Goal: Information Seeking & Learning: Understand process/instructions

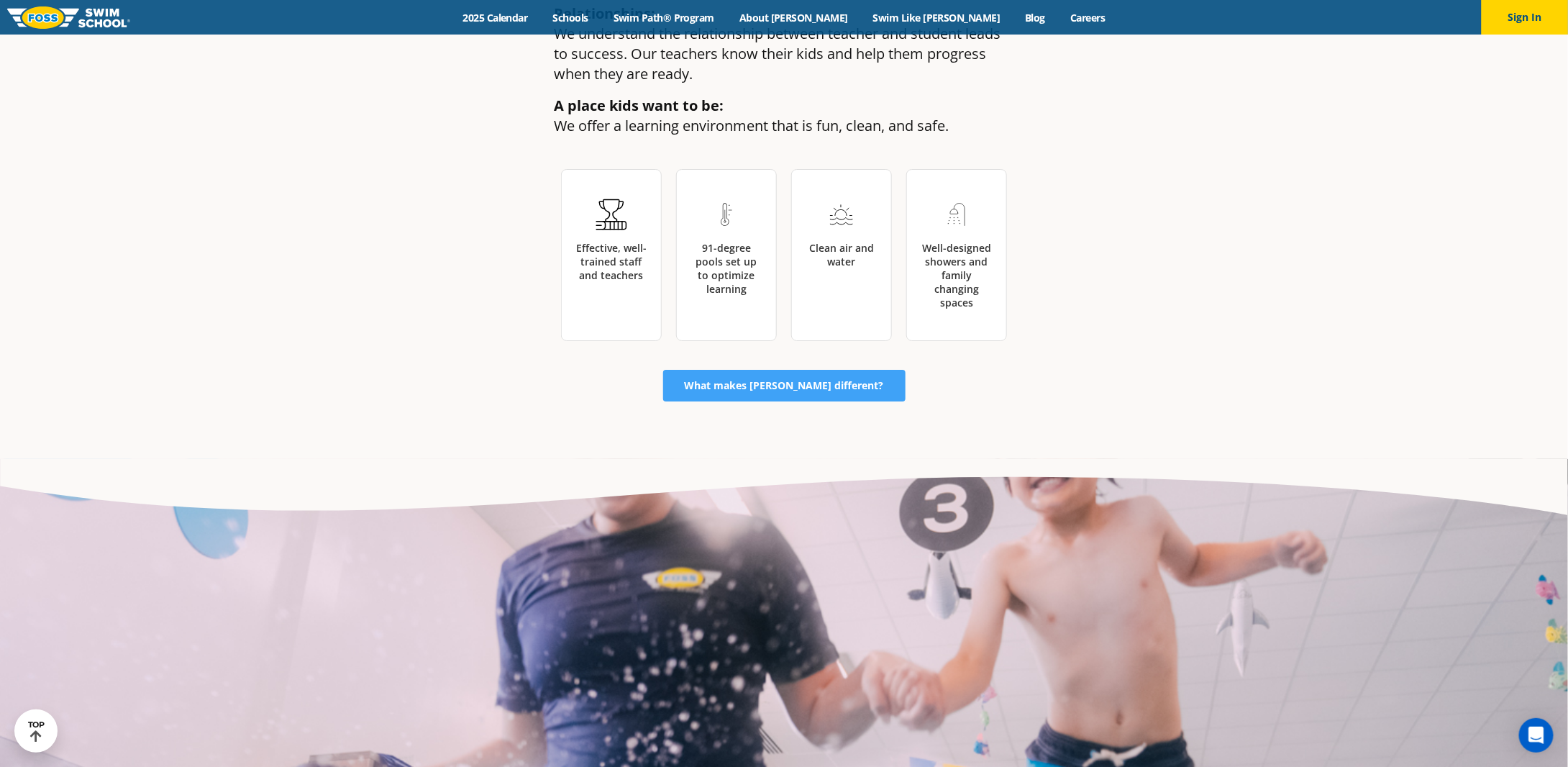
scroll to position [2508, 0]
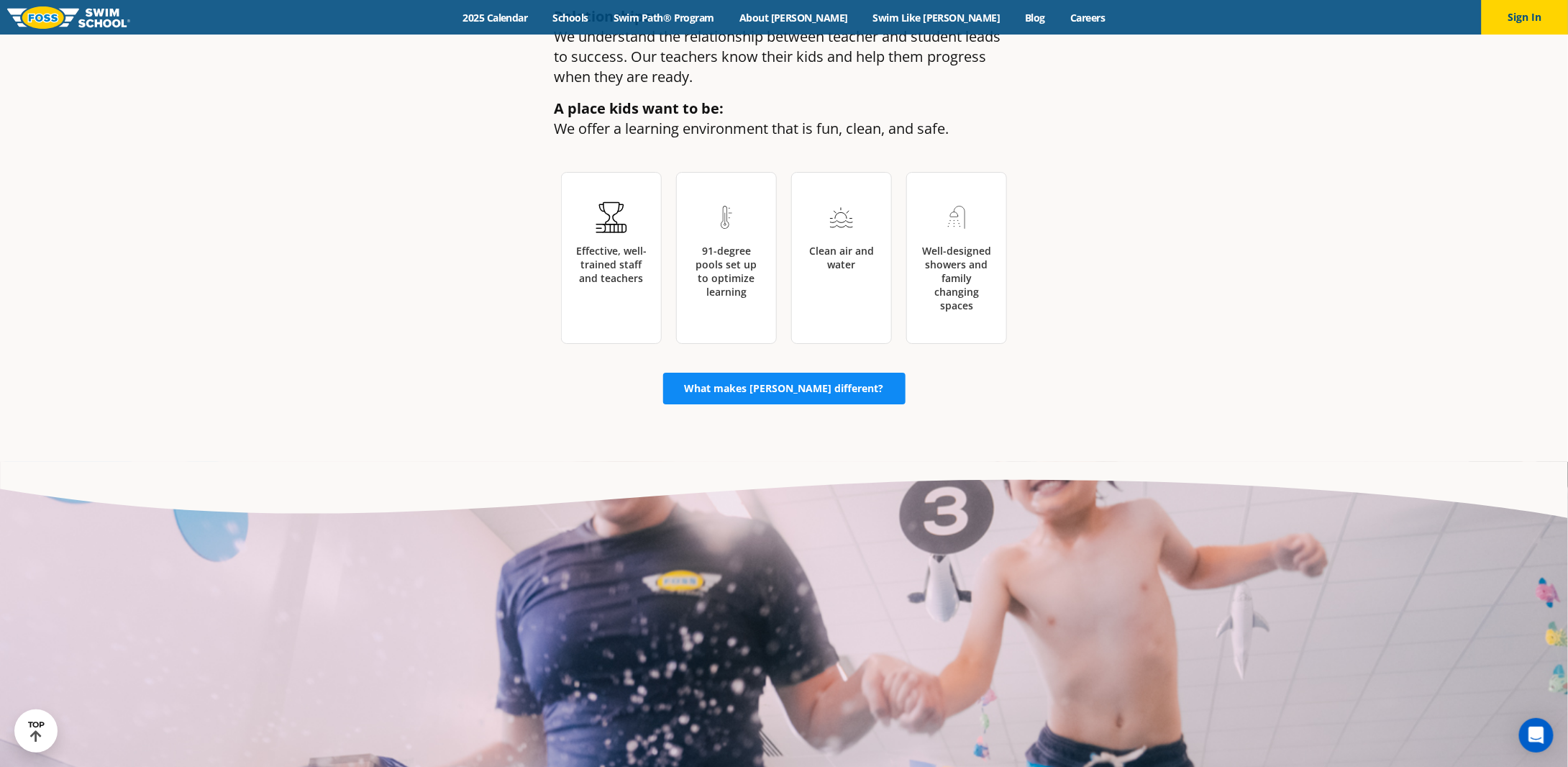
click at [808, 384] on span "What makes FOSS different?" at bounding box center [784, 388] width 200 height 10
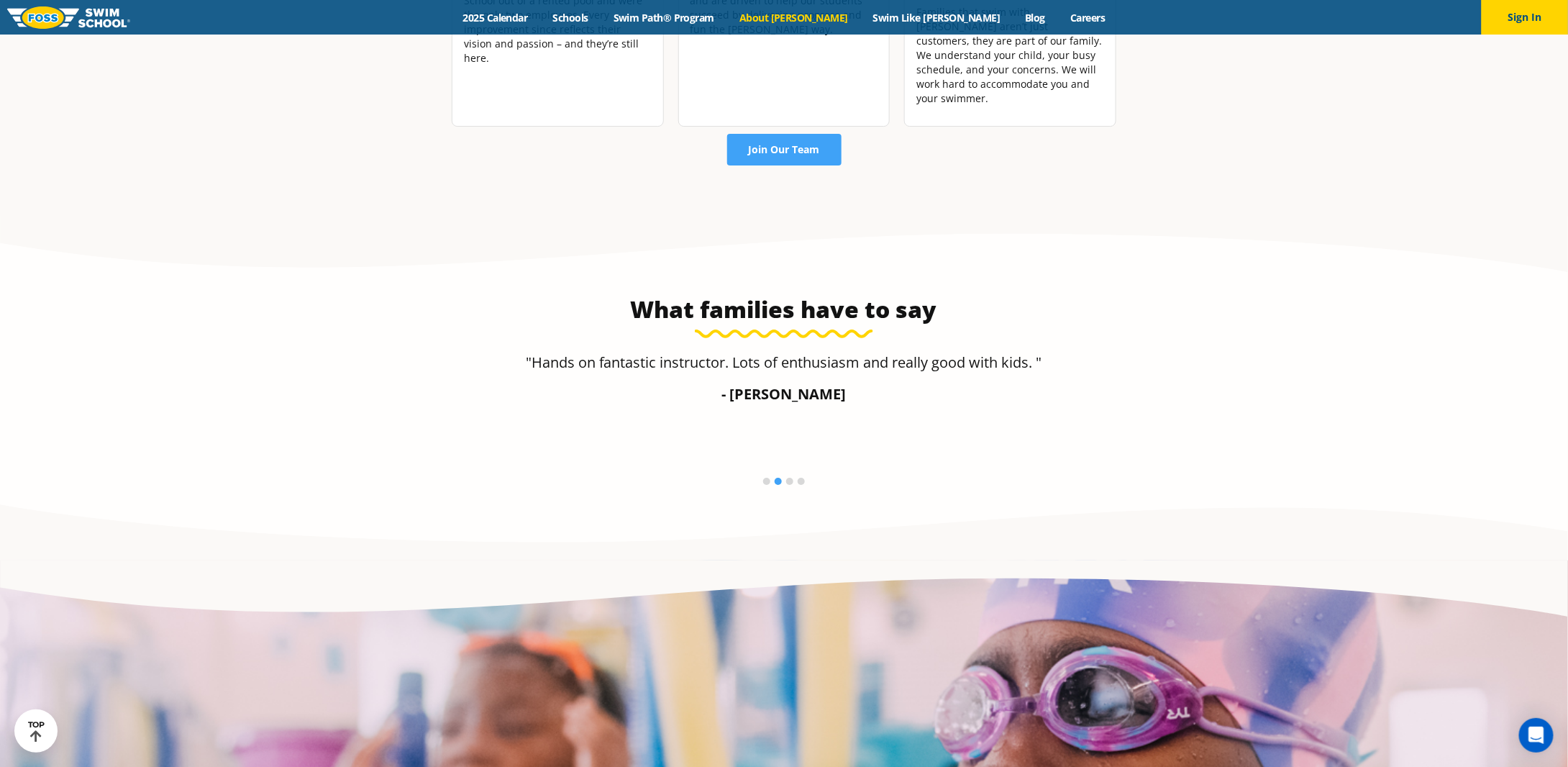
scroll to position [2395, 0]
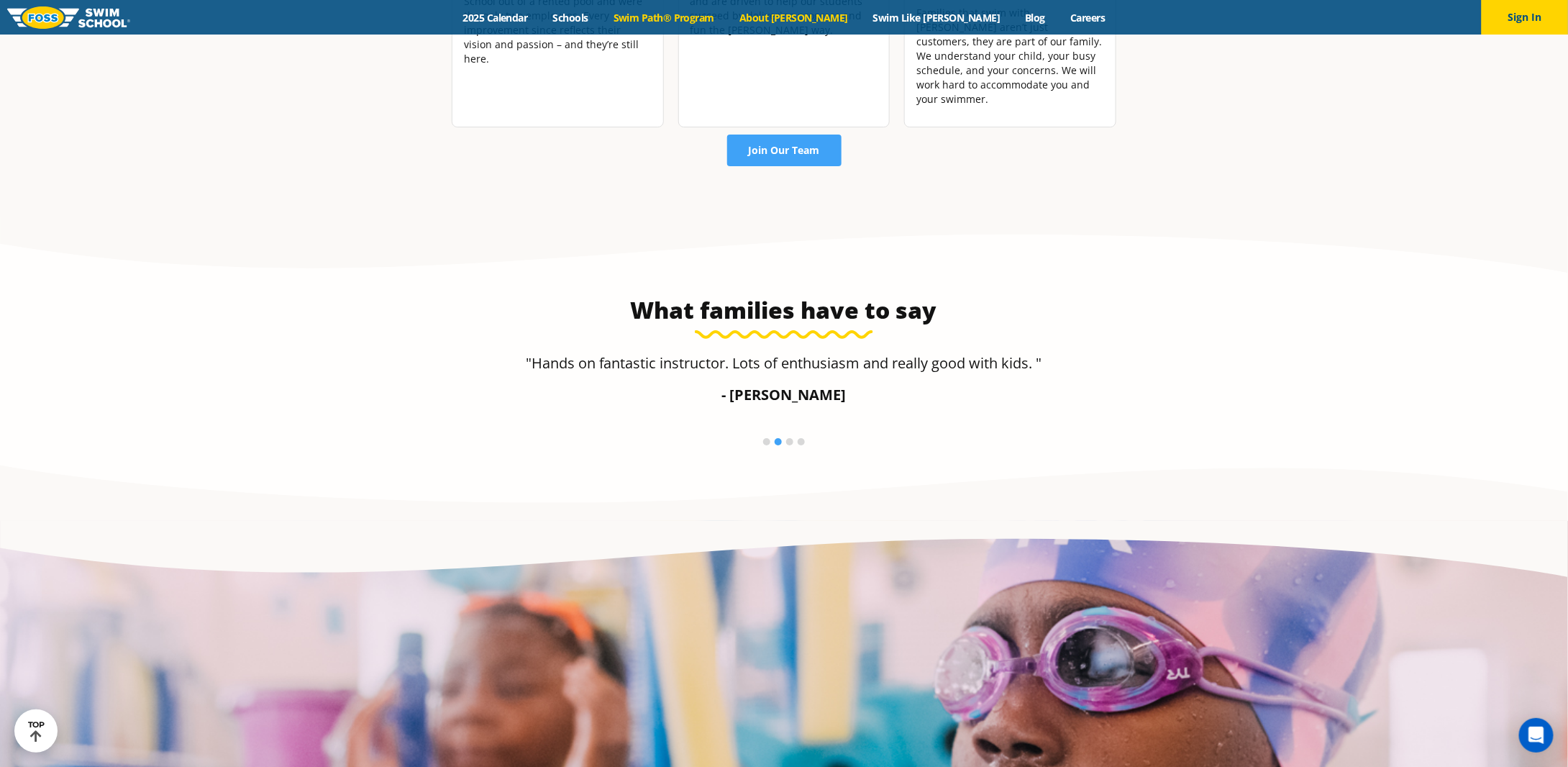
click at [726, 15] on link "Swim Path® Program" at bounding box center [663, 17] width 126 height 14
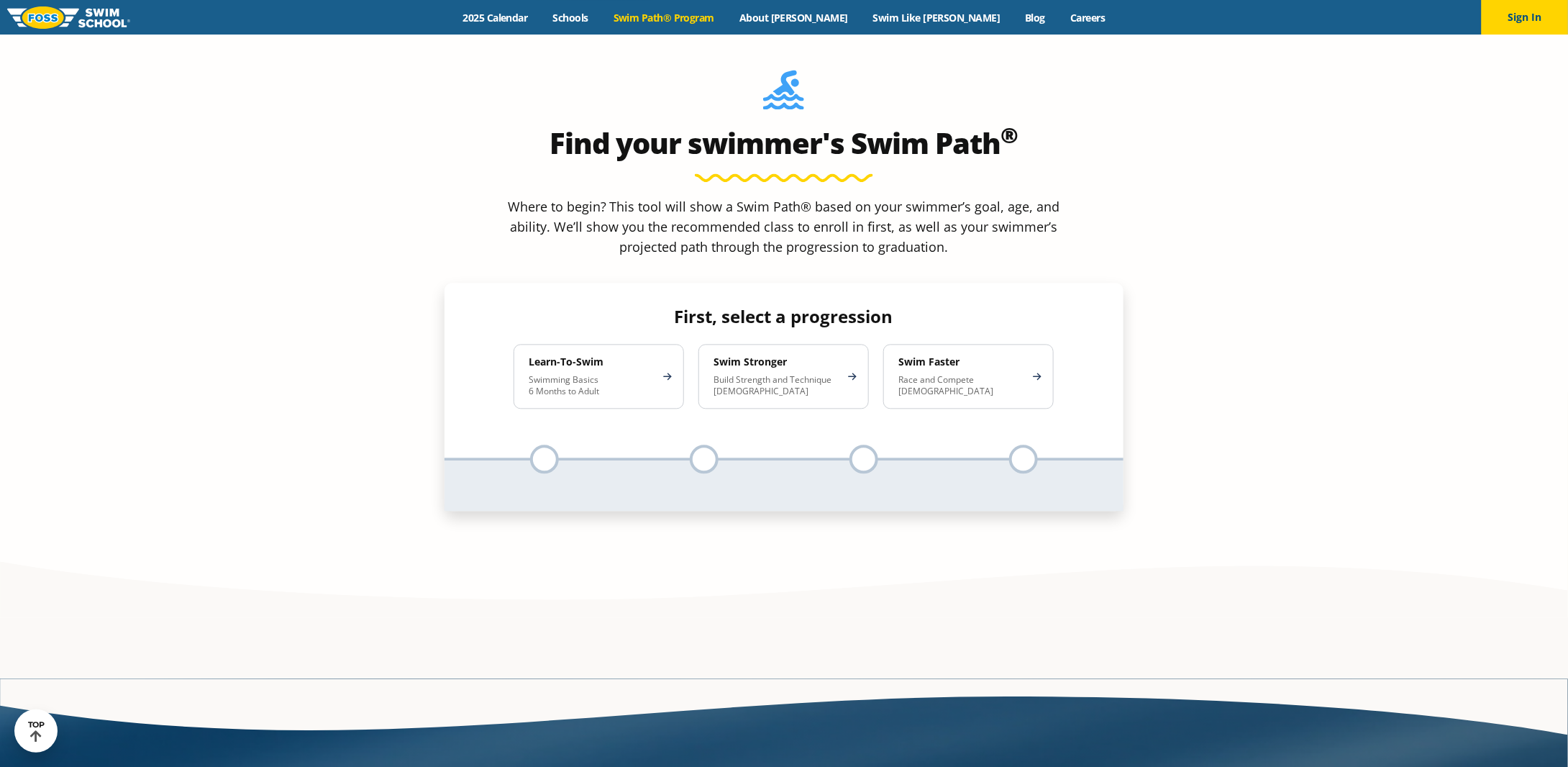
scroll to position [1437, 0]
drag, startPoint x: 762, startPoint y: 245, endPoint x: 741, endPoint y: 210, distance: 40.8
click at [741, 306] on h4 "First, select a progression" at bounding box center [784, 316] width 563 height 20
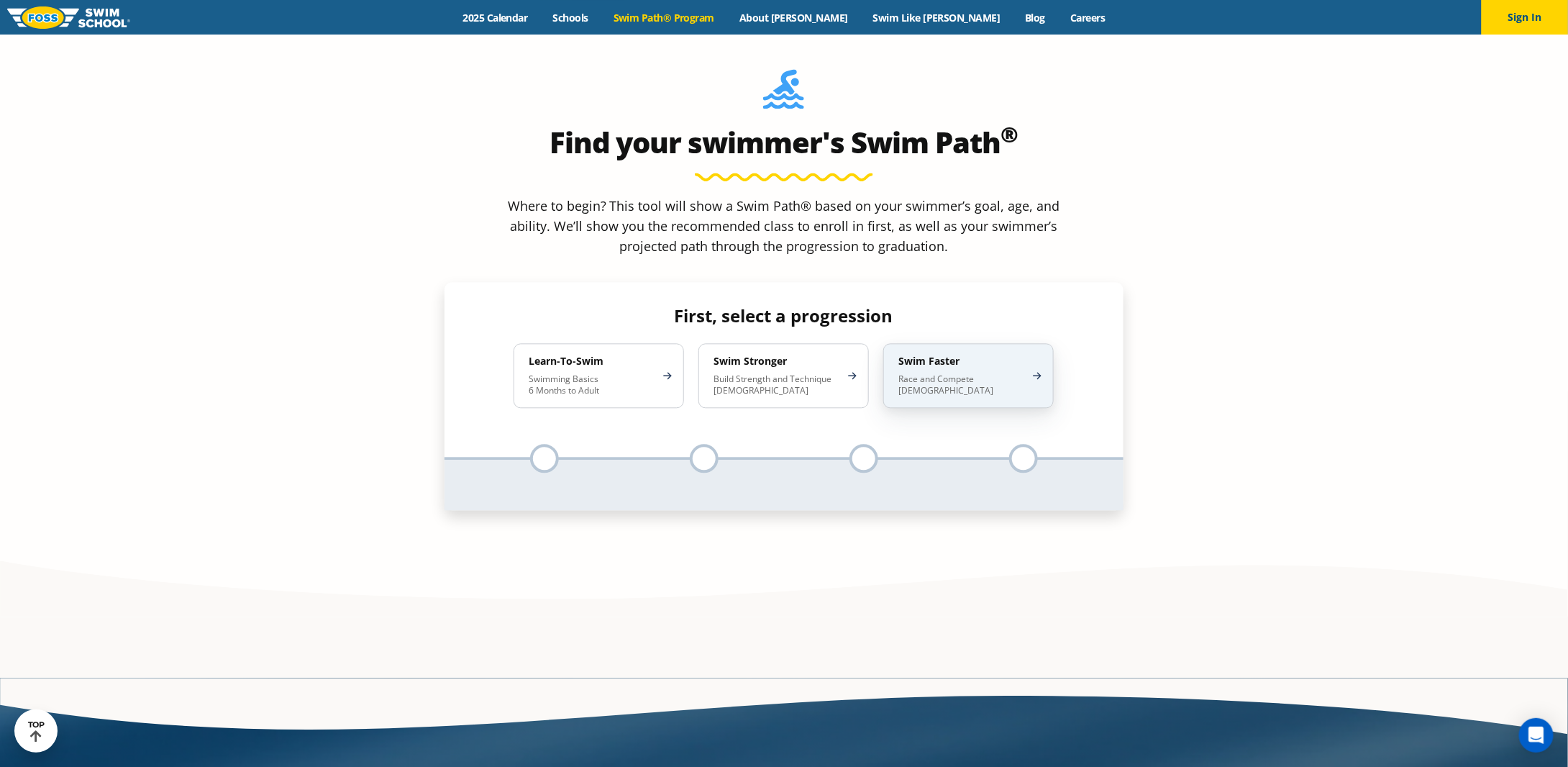
click at [935, 374] on p "Race and Compete [DEMOGRAPHIC_DATA]" at bounding box center [962, 385] width 126 height 23
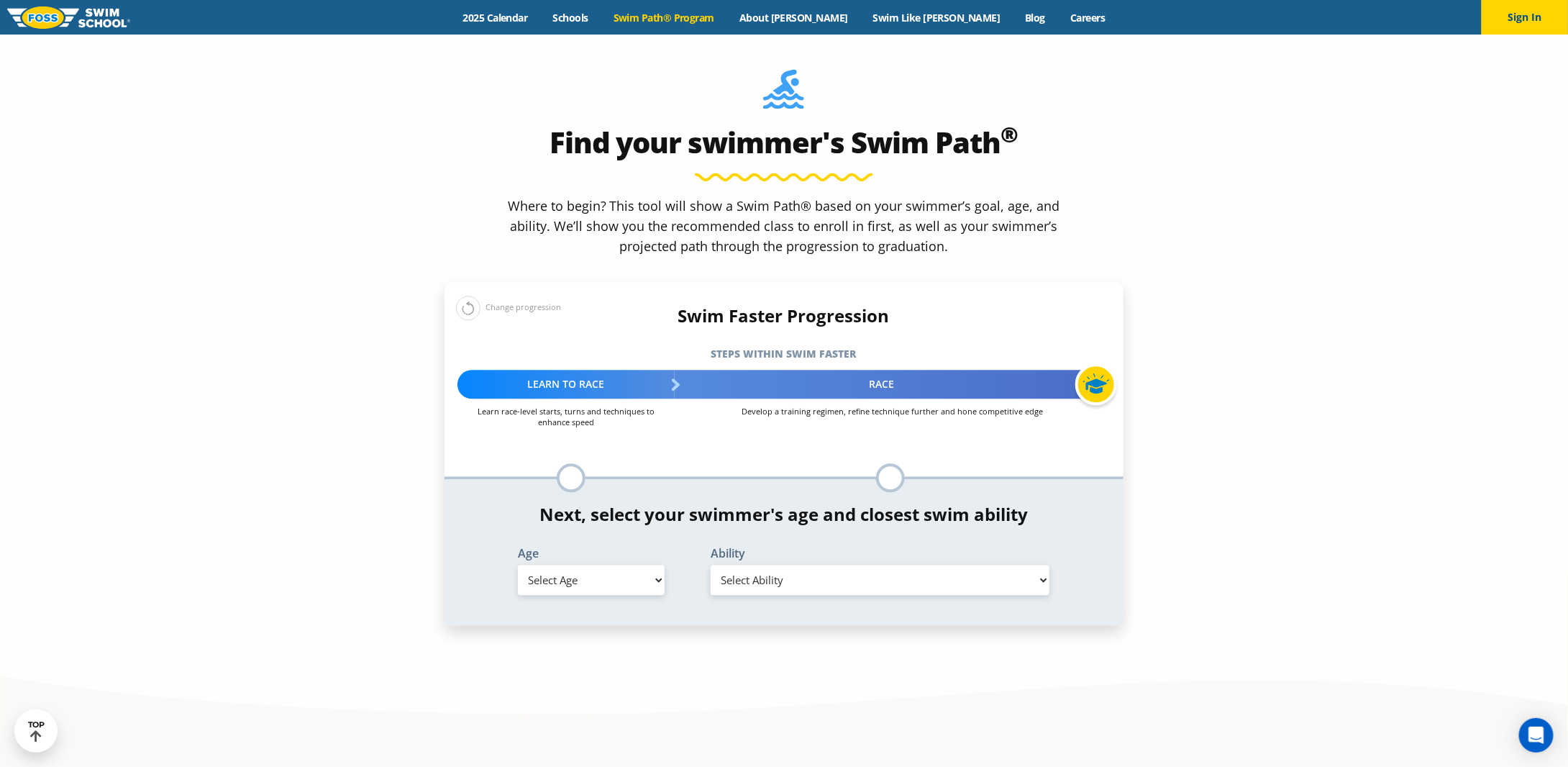
click at [656, 565] on select "Select Age [DEMOGRAPHIC_DATA] months - 1 year 1 year 2 years 3 years 4 years 5 …" at bounding box center [591, 580] width 147 height 30
select select "8-years"
click at [518, 565] on select "Select Age [DEMOGRAPHIC_DATA] months - 1 year 1 year 2 years 3 years 4 years 5 …" at bounding box center [591, 580] width 147 height 30
click at [822, 565] on select "Select Ability First in-water experience When in the water, reliant on a life j…" at bounding box center [880, 580] width 340 height 30
click at [711, 565] on select "Select Ability First in-water experience When in the water, reliant on a life j…" at bounding box center [880, 580] width 340 height 30
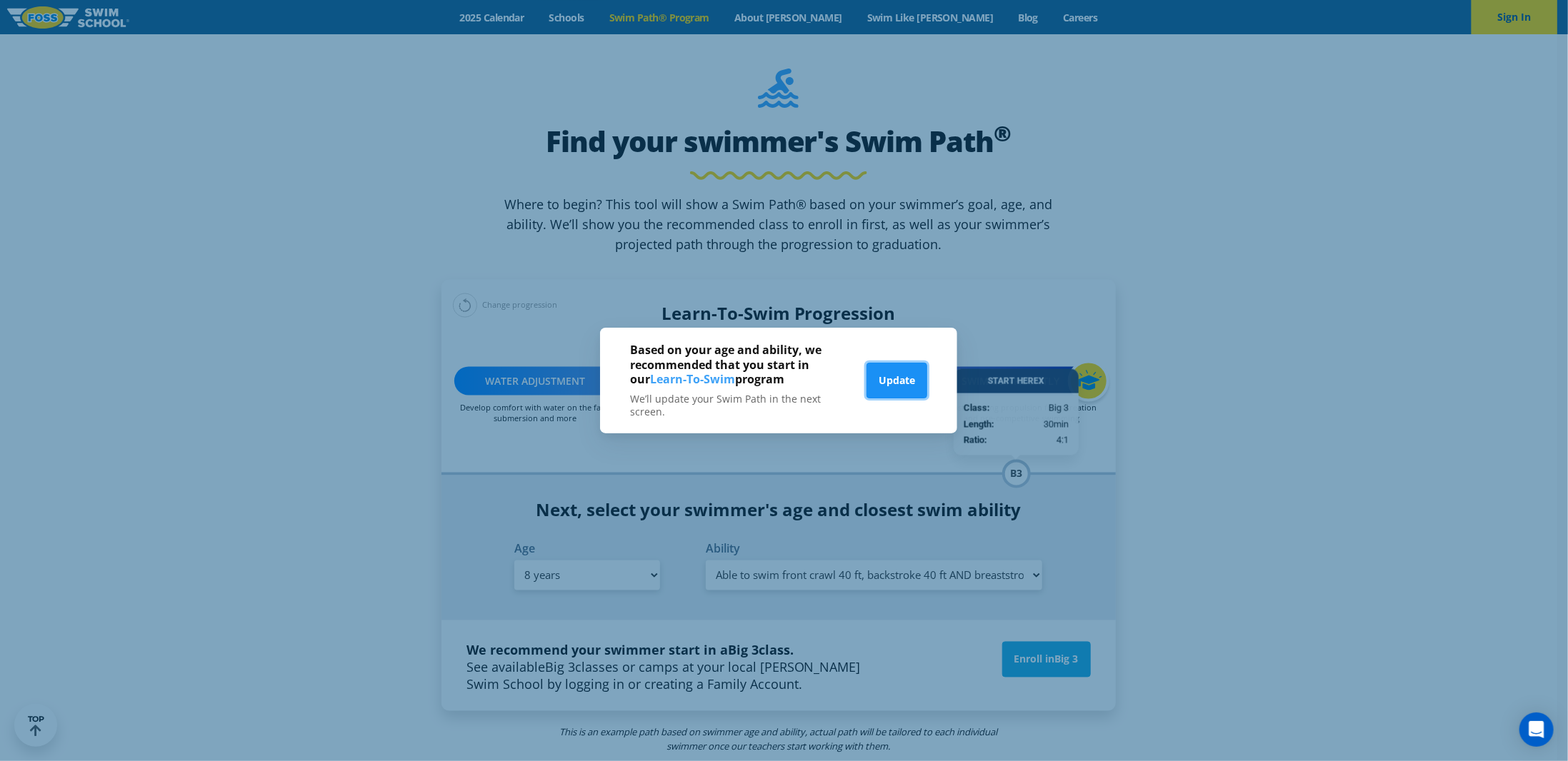
click at [912, 383] on button "Update" at bounding box center [897, 380] width 61 height 35
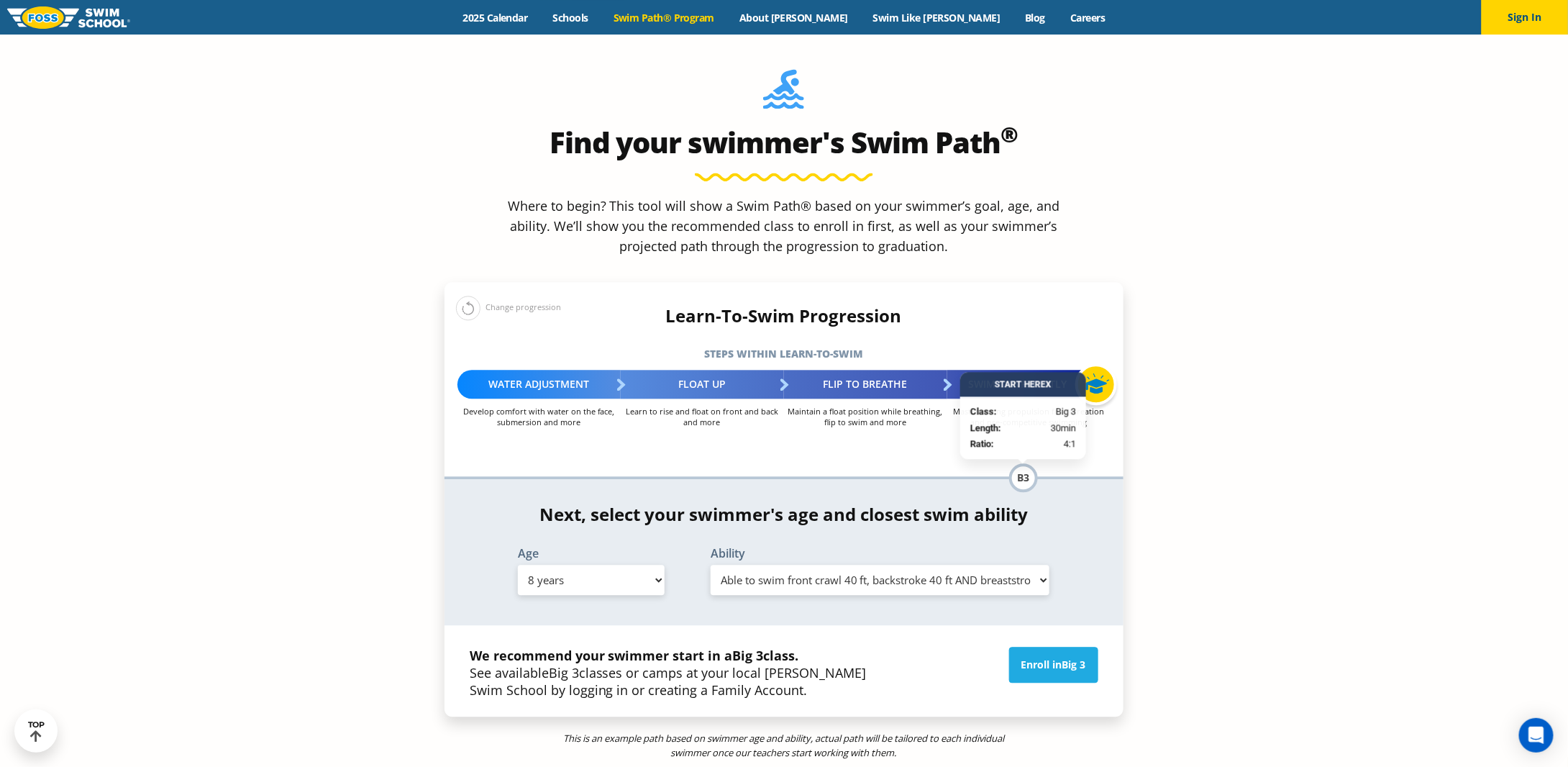
click at [890, 565] on select "Select Ability First in-water experience When in the water, reliant on a life j…" at bounding box center [880, 580] width 340 height 30
click at [711, 565] on select "Select Ability First in-water experience When in the water, reliant on a life j…" at bounding box center [880, 580] width 340 height 30
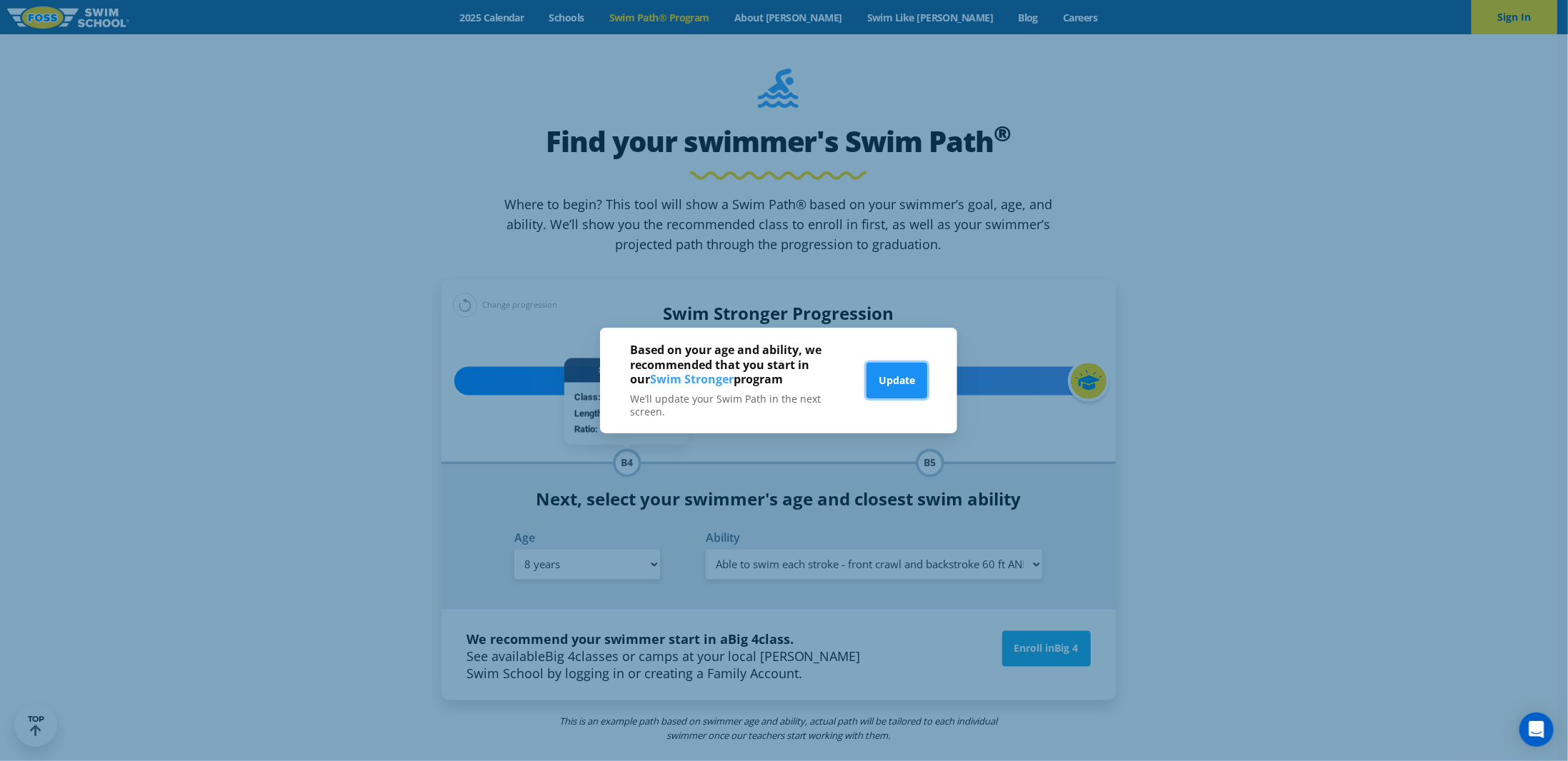
click at [905, 380] on button "Update" at bounding box center [897, 380] width 61 height 35
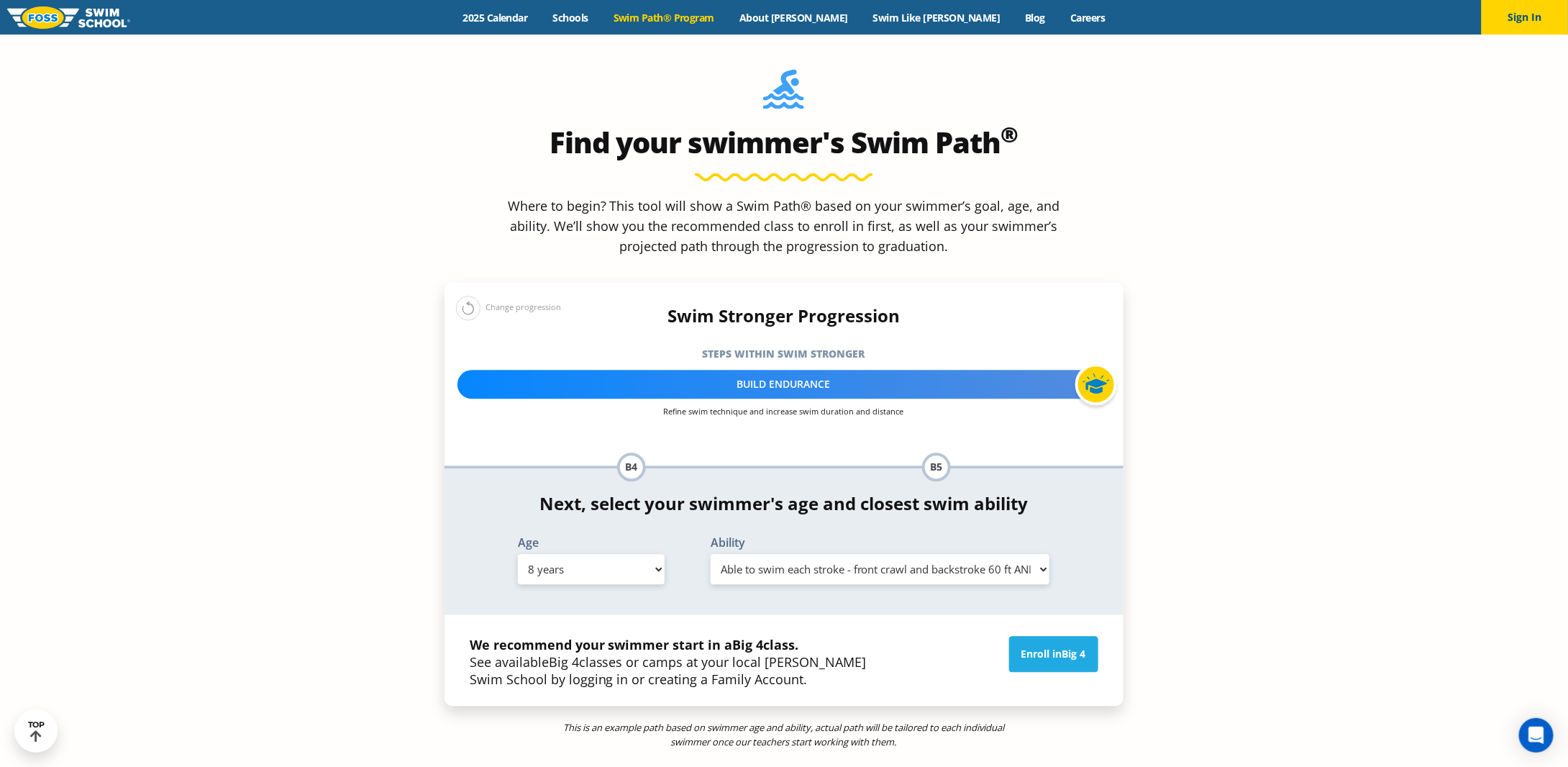
click at [890, 554] on select "Select Ability First in-water experience When in the water, reliant on a life j…" at bounding box center [880, 569] width 340 height 30
click at [711, 554] on select "Select Ability First in-water experience When in the water, reliant on a life j…" at bounding box center [880, 569] width 340 height 30
click at [841, 554] on select "Select Ability First in-water experience When in the water, reliant on a life j…" at bounding box center [880, 569] width 340 height 30
click at [614, 636] on strong "We recommend your swimmer start in a Big 5 class." at bounding box center [634, 644] width 330 height 17
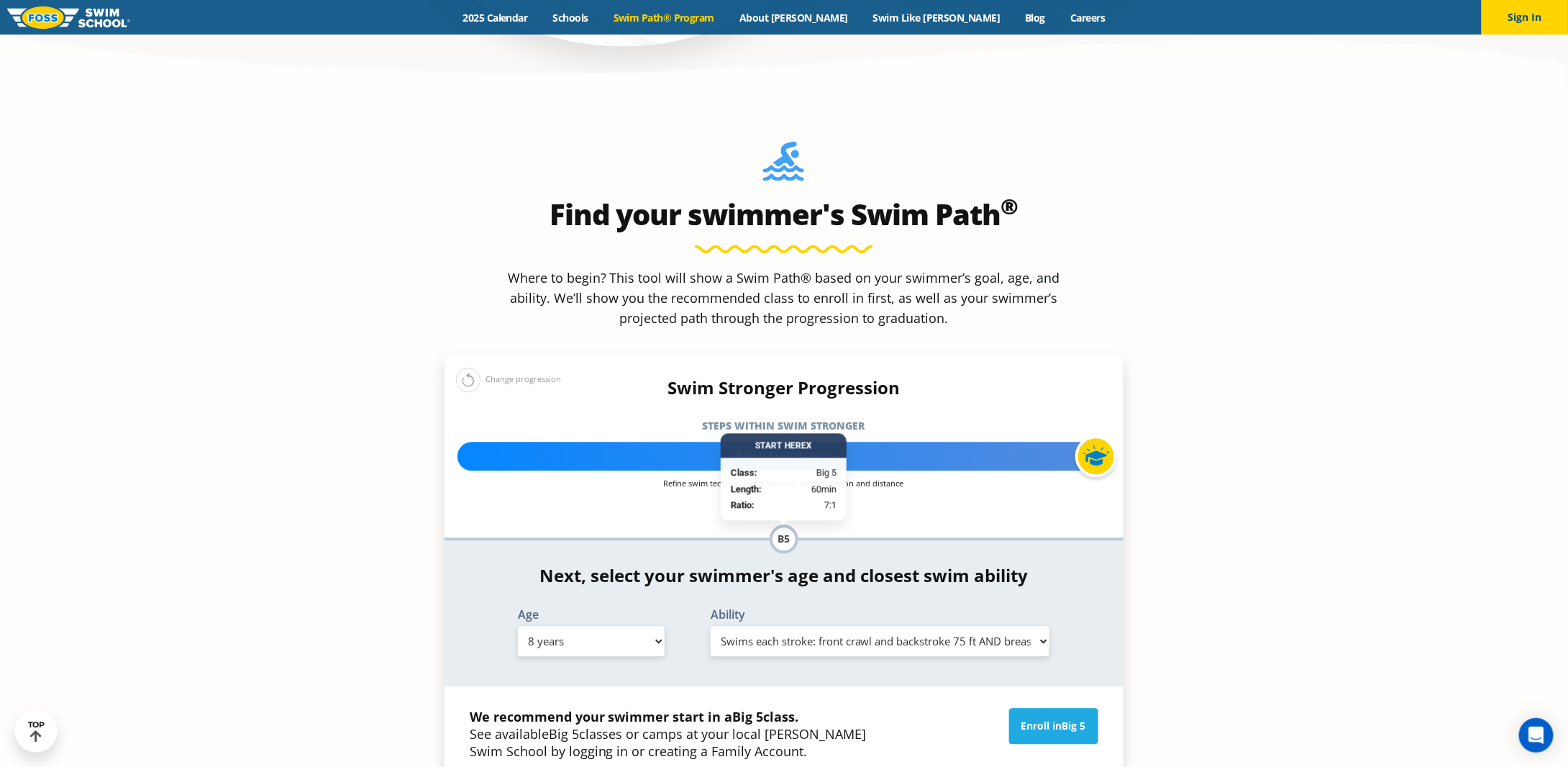
scroll to position [1366, 0]
click at [851, 626] on select "Select Ability First in-water experience When in the water, reliant on a life j…" at bounding box center [880, 641] width 340 height 30
click at [711, 626] on select "Select Ability First in-water experience When in the water, reliant on a life j…" at bounding box center [880, 641] width 340 height 30
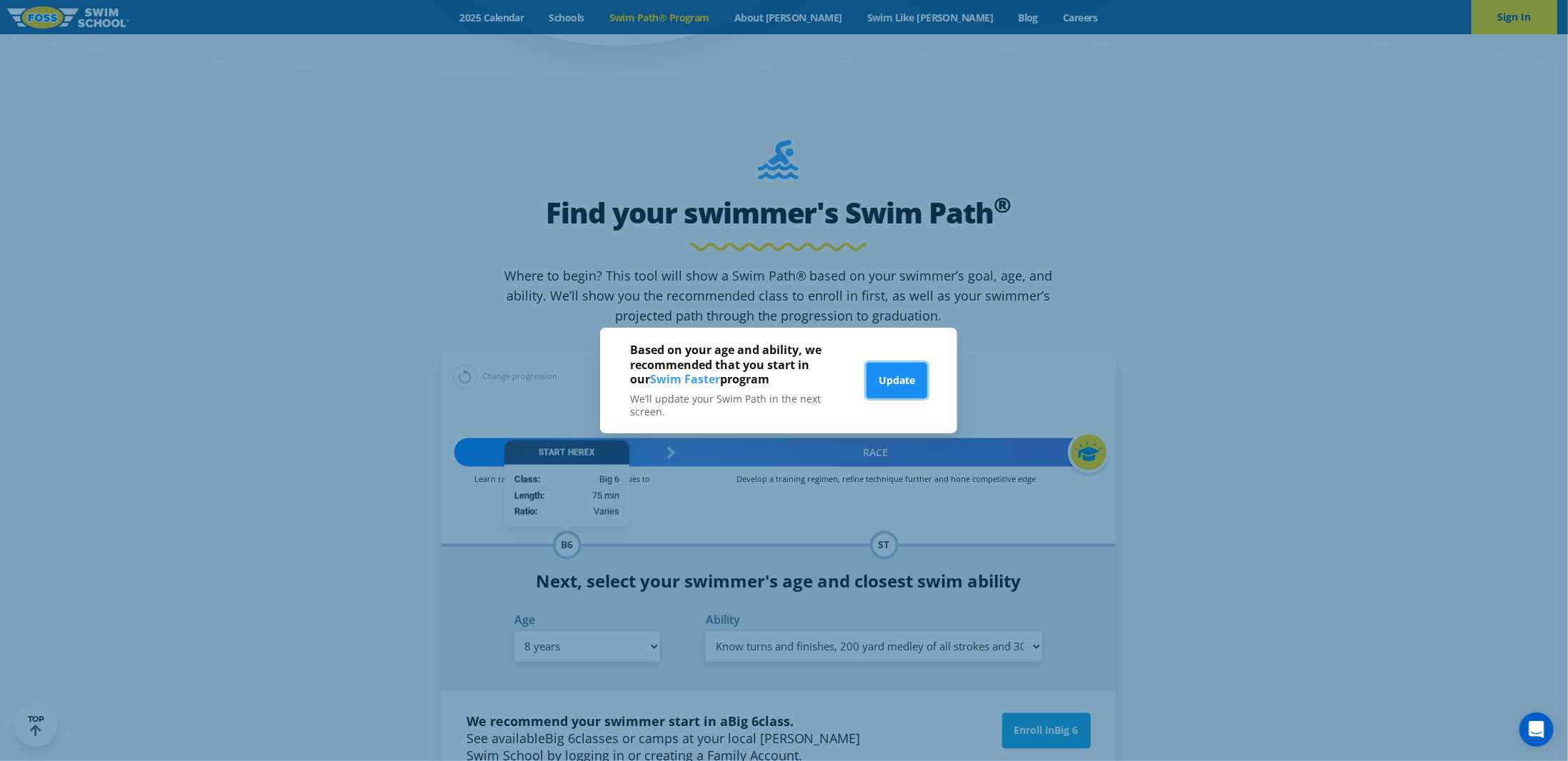
click at [898, 389] on button "Update" at bounding box center [897, 380] width 61 height 35
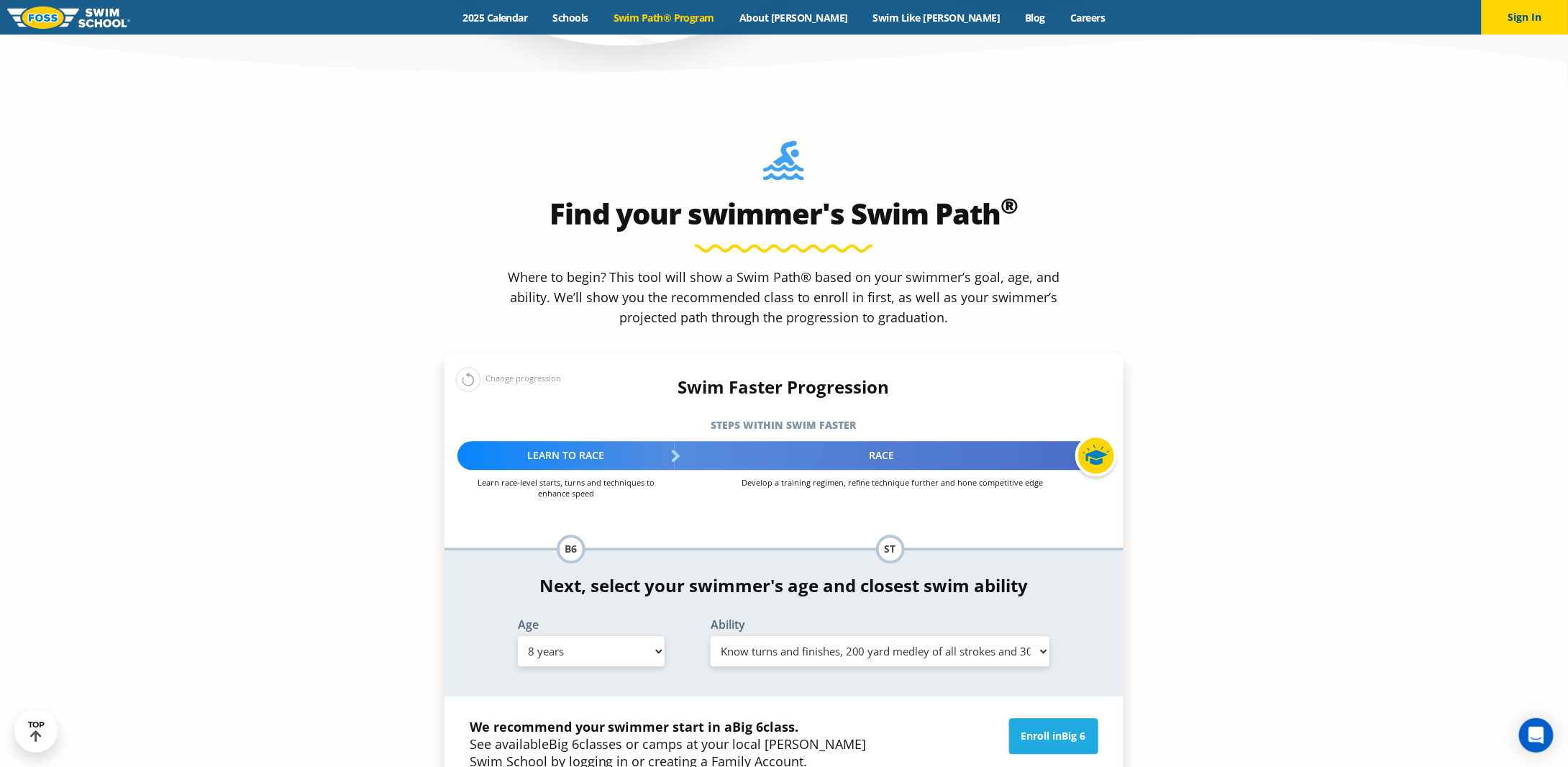
click at [806, 637] on select "Select Ability First in-water experience When in the water, reliant on a life j…" at bounding box center [880, 652] width 340 height 30
select select "8-years-swims-each-stroke-front-crawl-and-backstroke-75-ft-and-breaststroke-but…"
click at [711, 637] on select "Select Ability First in-water experience When in the water, reliant on a life j…" at bounding box center [880, 652] width 340 height 30
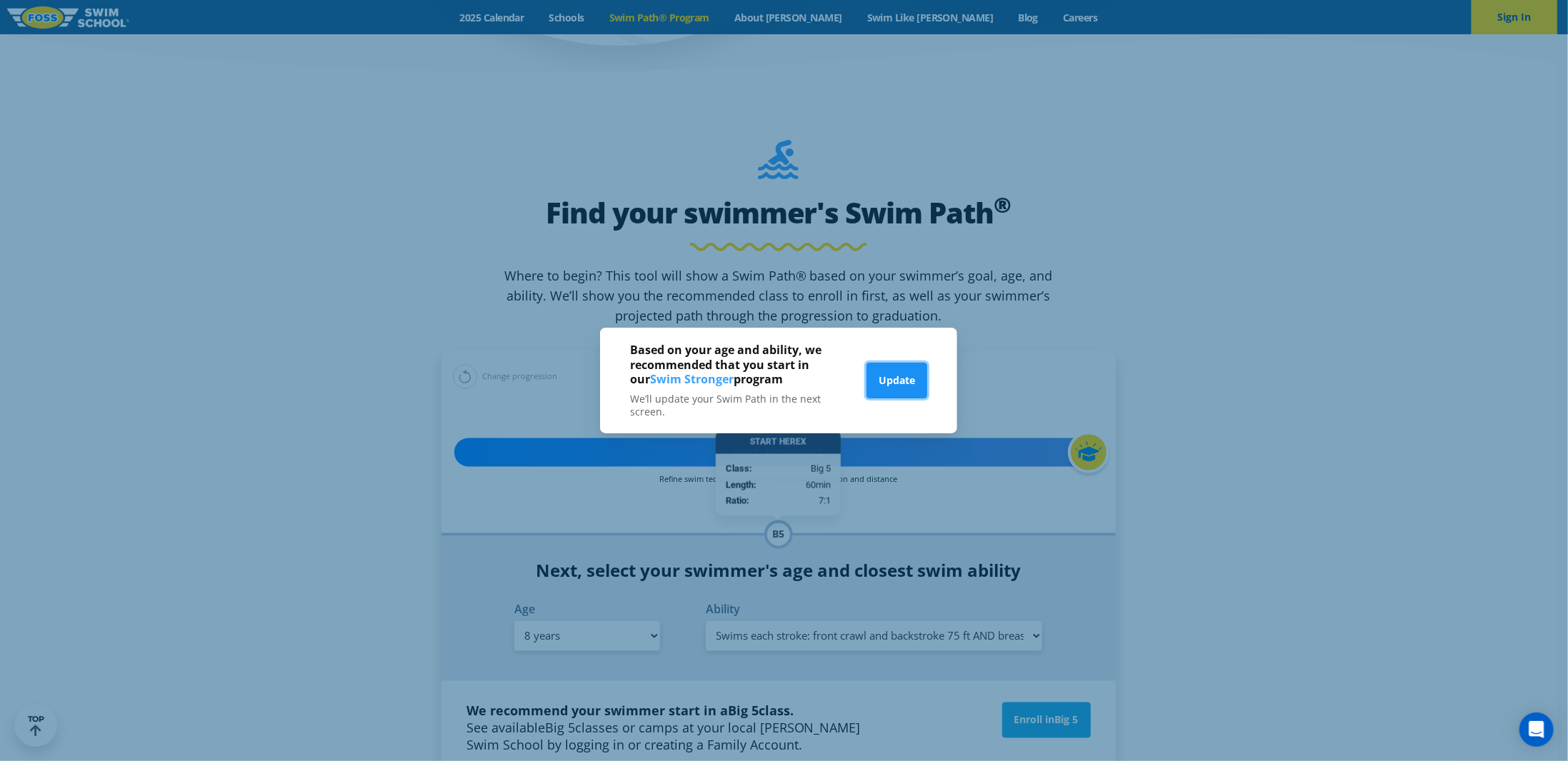
click at [896, 380] on button "Update" at bounding box center [897, 380] width 61 height 35
